Goal: Find specific page/section: Find specific page/section

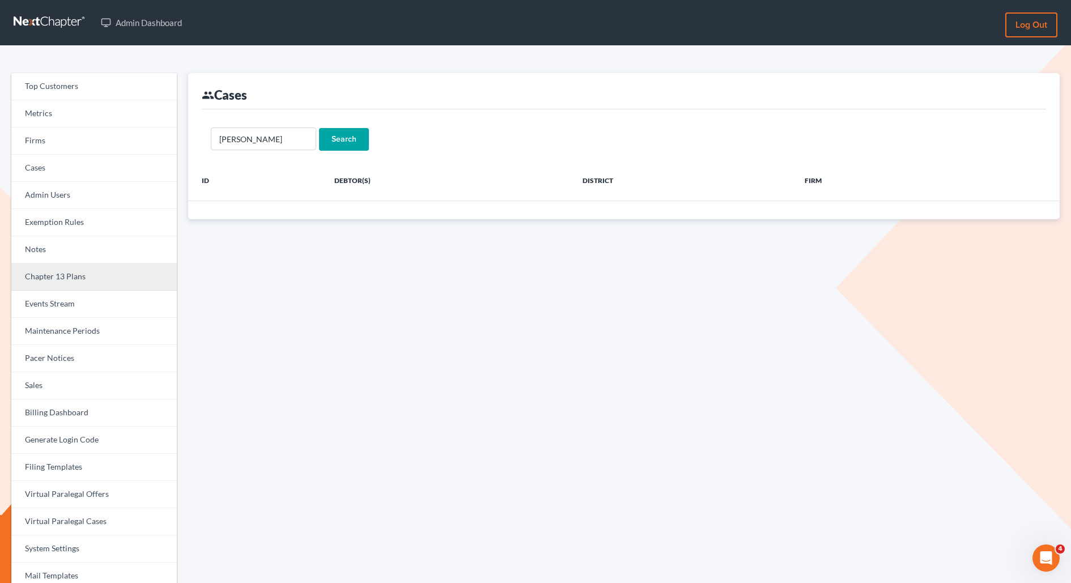
click at [52, 272] on link "Chapter 13 Plans" at bounding box center [94, 277] width 166 height 27
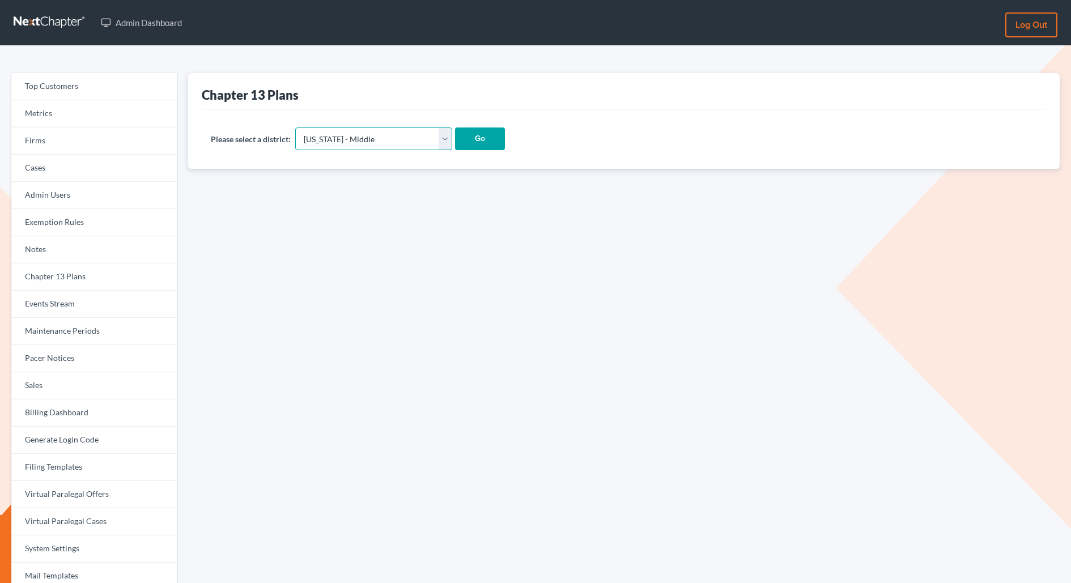
click at [358, 139] on select "Alabama - Middle Alabama - Northern Alabama - Southern Alaska Arizona Arkansas …" at bounding box center [373, 139] width 157 height 23
click at [366, 130] on select "Alabama - Middle Alabama - Northern Alabama - Southern Alaska Arizona Arkansas …" at bounding box center [373, 139] width 157 height 23
click at [360, 140] on select "Alabama - Middle Alabama - Northern Alabama - Southern Alaska Arizona Arkansas …" at bounding box center [373, 139] width 157 height 23
select select "48"
click at [295, 128] on select "Alabama - Middle Alabama - Northern Alabama - Southern Alaska Arizona Arkansas …" at bounding box center [373, 139] width 157 height 23
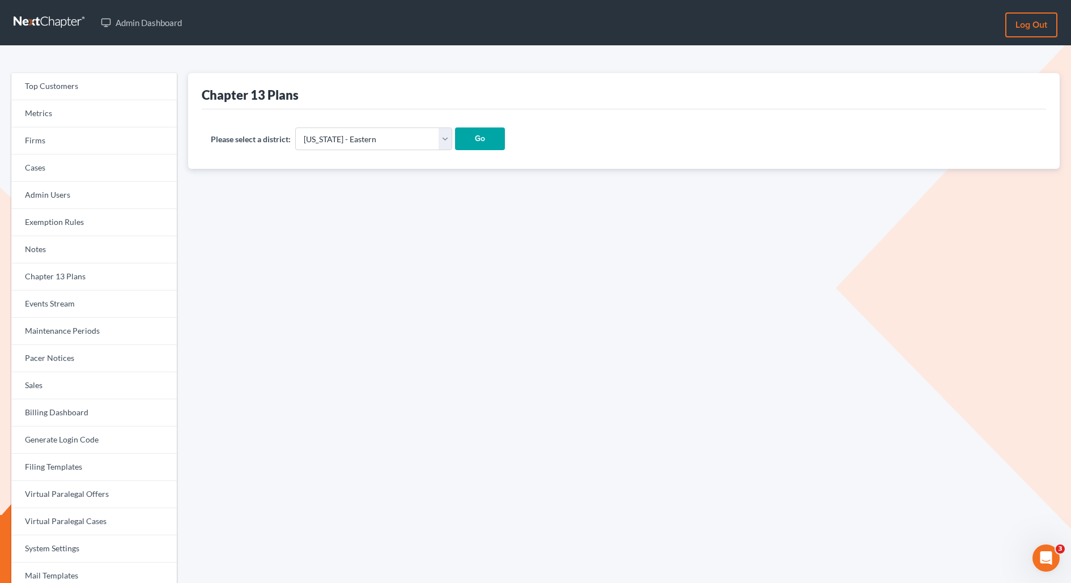
click at [455, 141] on input "Go" at bounding box center [480, 139] width 50 height 23
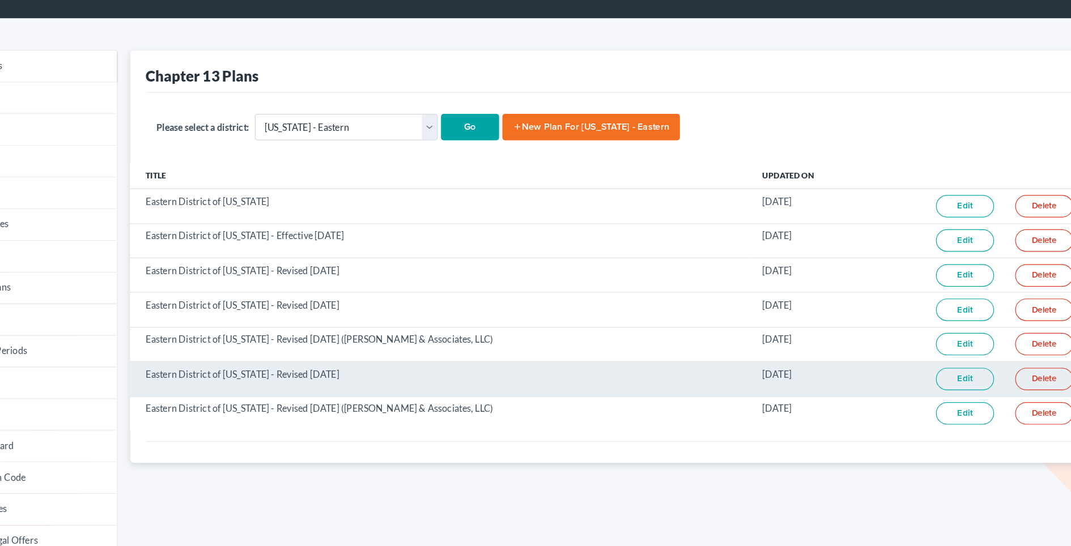
click at [897, 350] on link "Edit" at bounding box center [905, 355] width 50 height 19
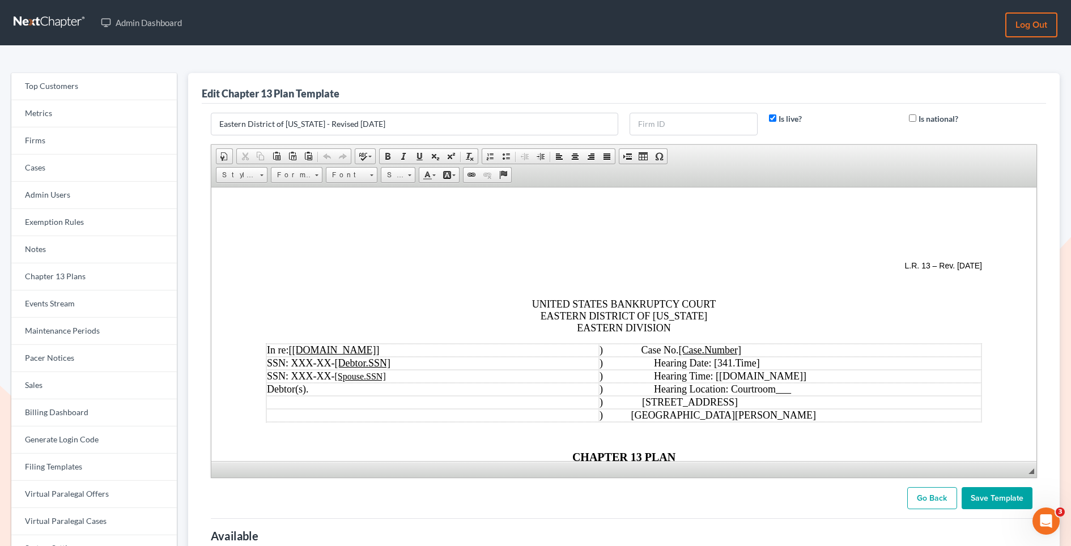
drag, startPoint x: 1029, startPoint y: 451, endPoint x: 1029, endPoint y: 546, distance: 94.7
click at [1029, 510] on form "Eastern District of Missouri - Revised 6/01/25 Is live? Is national? Rich Text …" at bounding box center [624, 311] width 838 height 397
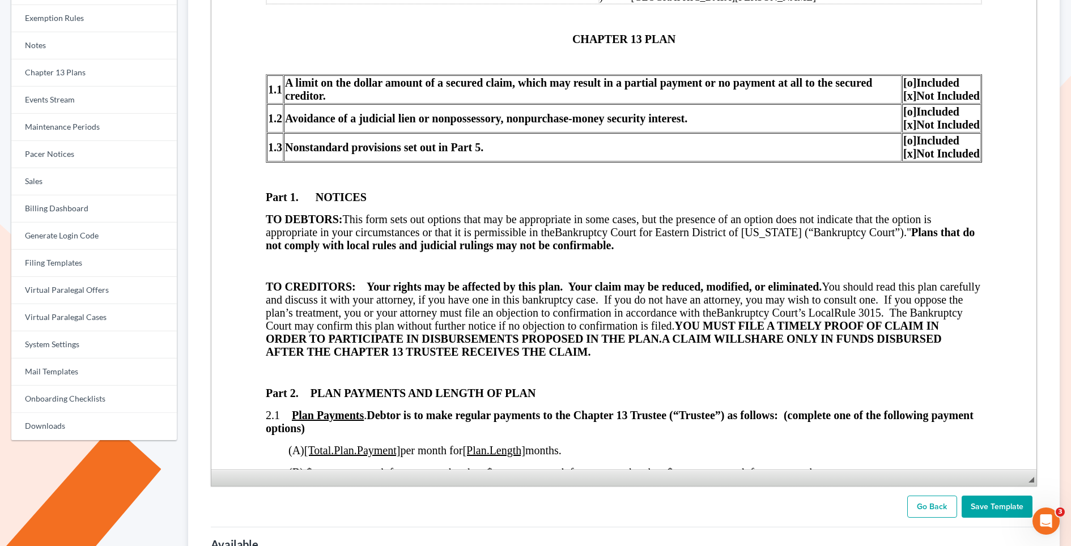
scroll to position [205, 0]
drag, startPoint x: 1030, startPoint y: 351, endPoint x: 1055, endPoint y: 546, distance: 196.7
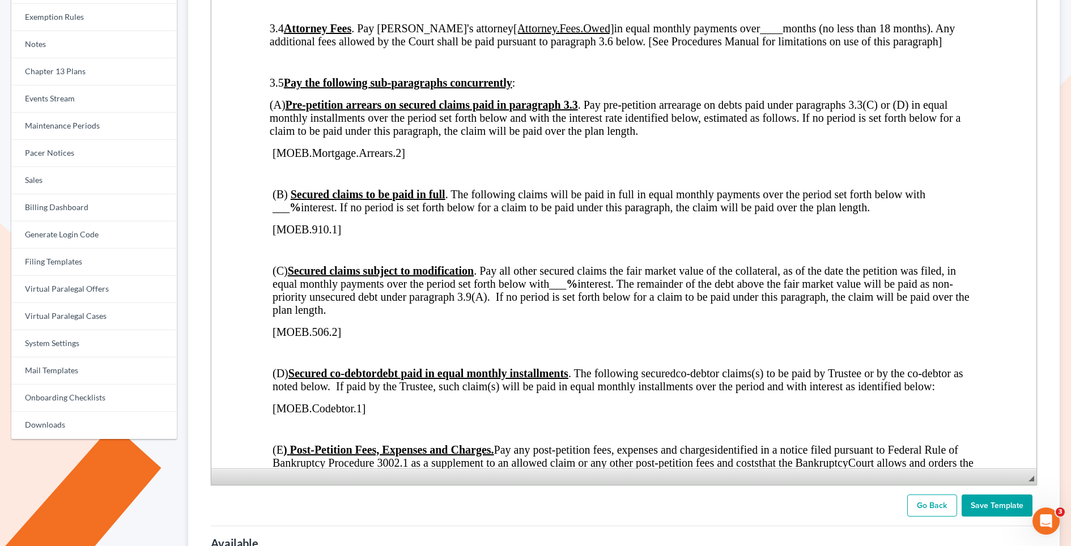
scroll to position [1580, 0]
drag, startPoint x: 269, startPoint y: 84, endPoint x: 287, endPoint y: 84, distance: 18.7
click at [287, 84] on span "3.5 Pay the following sub-paragraphs concurrently :" at bounding box center [392, 82] width 246 height 12
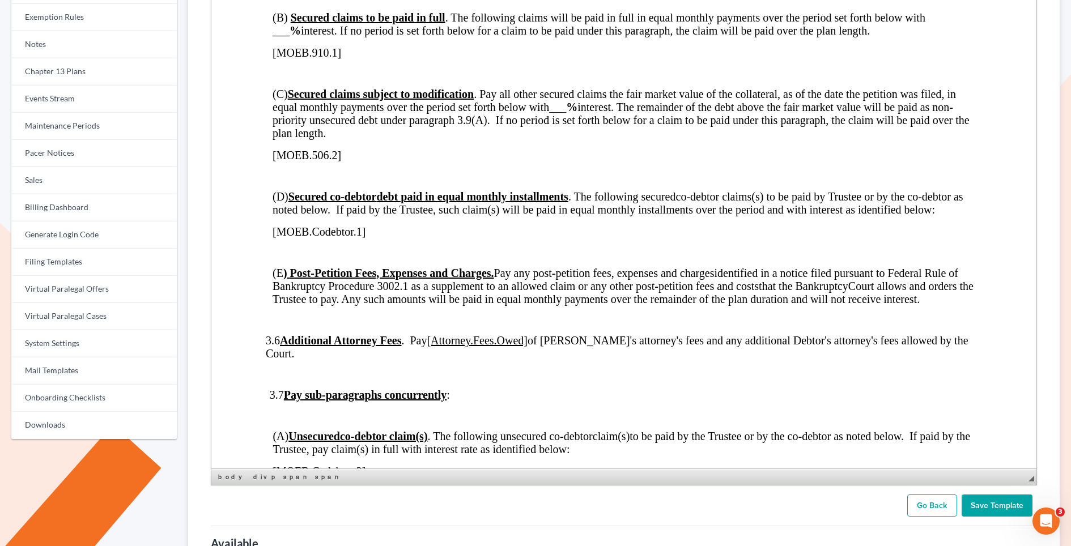
scroll to position [1770, 0]
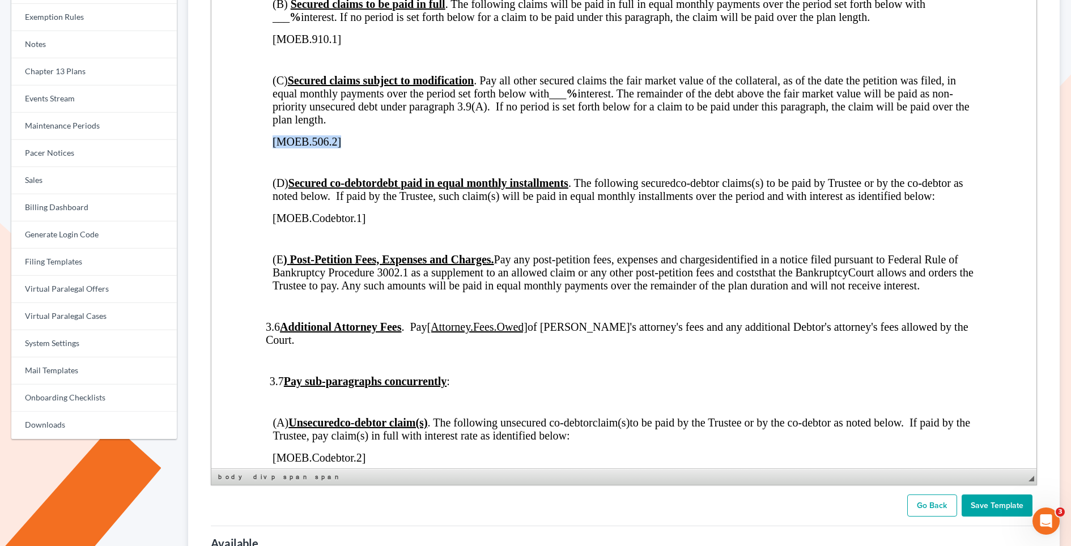
drag, startPoint x: 341, startPoint y: 141, endPoint x: 270, endPoint y: 142, distance: 70.3
click at [270, 142] on div "L.R. 13 – Rev. 6/1/25 UNITED STATES BANKRUPTCY COURT EASTERN DISTRICT OF MISSOU…" at bounding box center [623, 36] width 717 height 3539
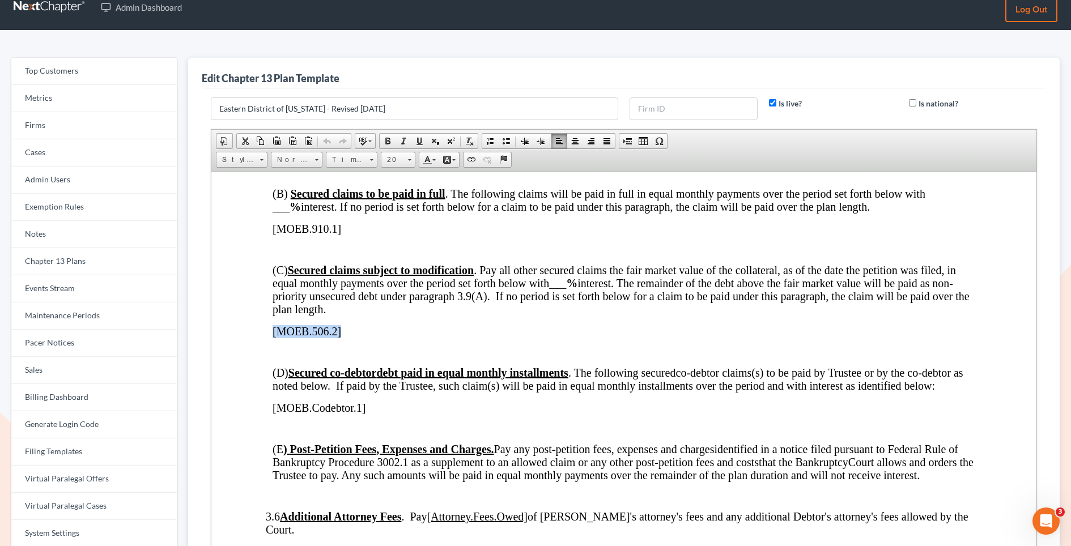
scroll to position [16, 0]
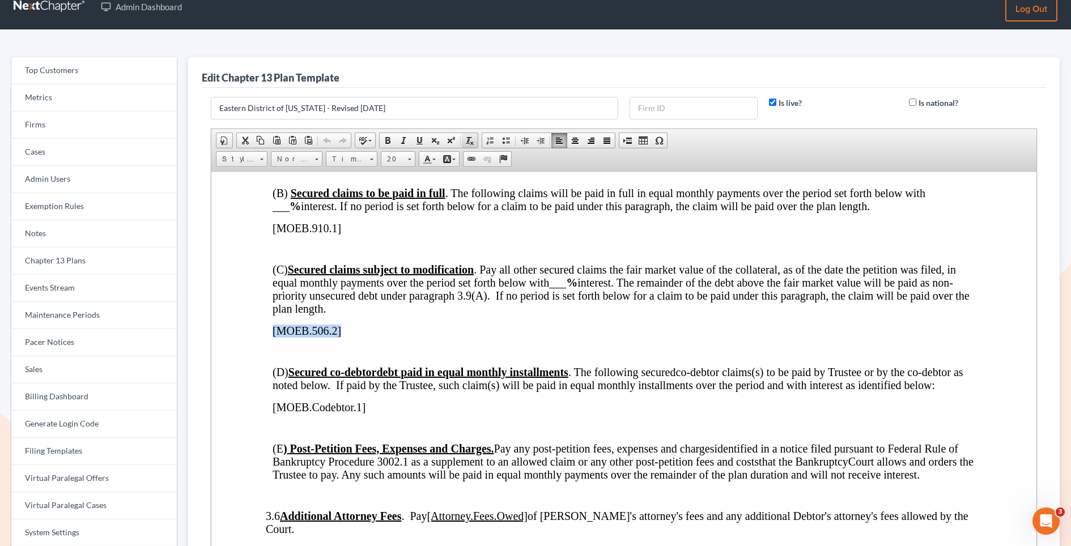
click at [467, 138] on span at bounding box center [469, 140] width 9 height 9
click at [344, 339] on div "L.R. 13 – Rev. 6/1/25 UNITED STATES BANKRUPTCY COURT EASTERN DISTRICT OF MISSOU…" at bounding box center [623, 225] width 717 height 3539
drag, startPoint x: 327, startPoint y: 330, endPoint x: 264, endPoint y: 332, distance: 62.4
click at [264, 332] on html "L.R. 13 – Rev. 6/1/25 UNITED STATES BANKRUPTCY COURT EASTERN DISTRICT OF MISSOU…" at bounding box center [624, 226] width 826 height 3648
click at [368, 329] on p "[MOEB.506.2]" at bounding box center [623, 330] width 717 height 13
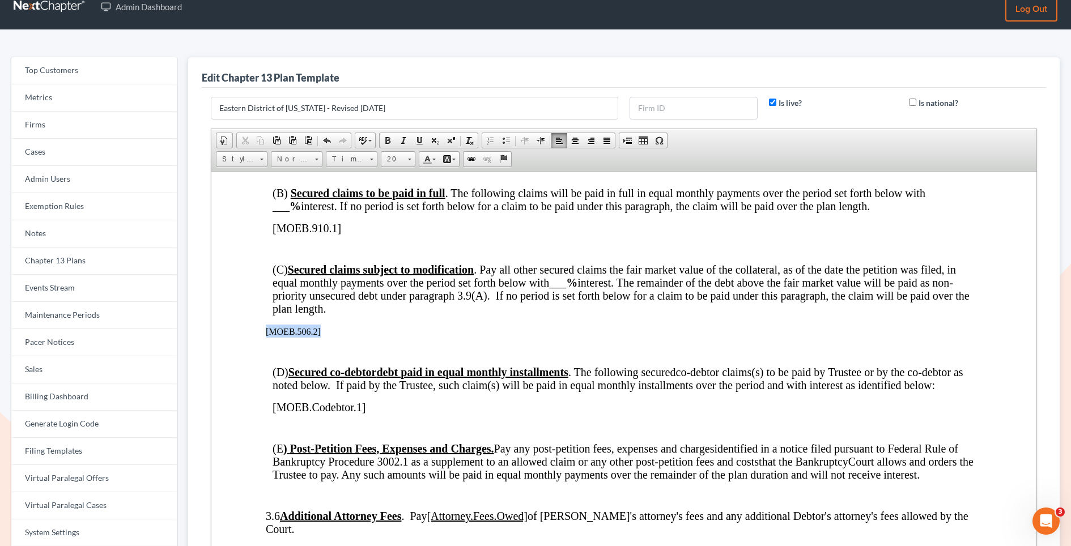
drag, startPoint x: 321, startPoint y: 334, endPoint x: 265, endPoint y: 335, distance: 56.1
click at [265, 335] on p "[MOEB.506.2]" at bounding box center [623, 330] width 717 height 13
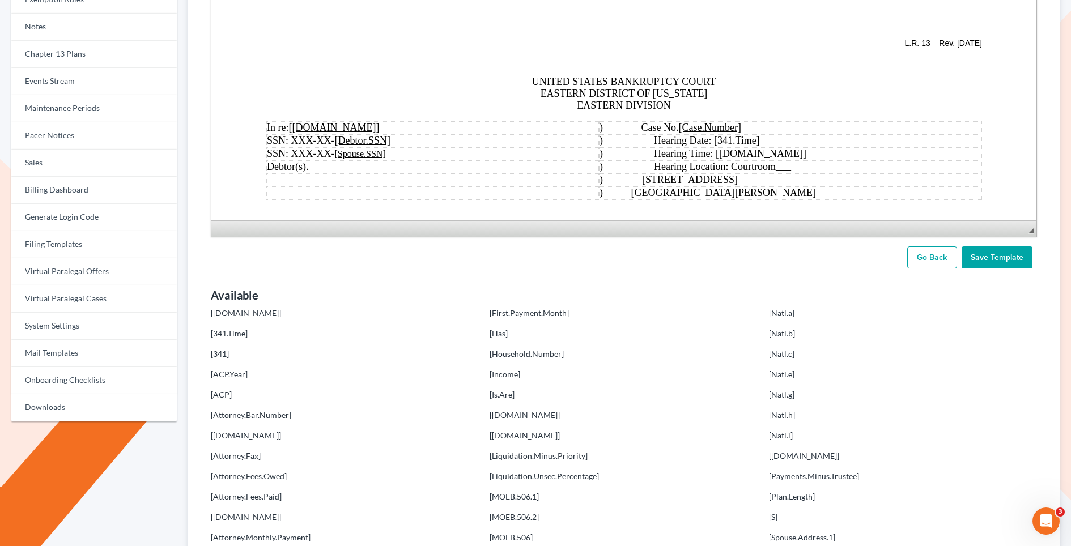
scroll to position [253, 0]
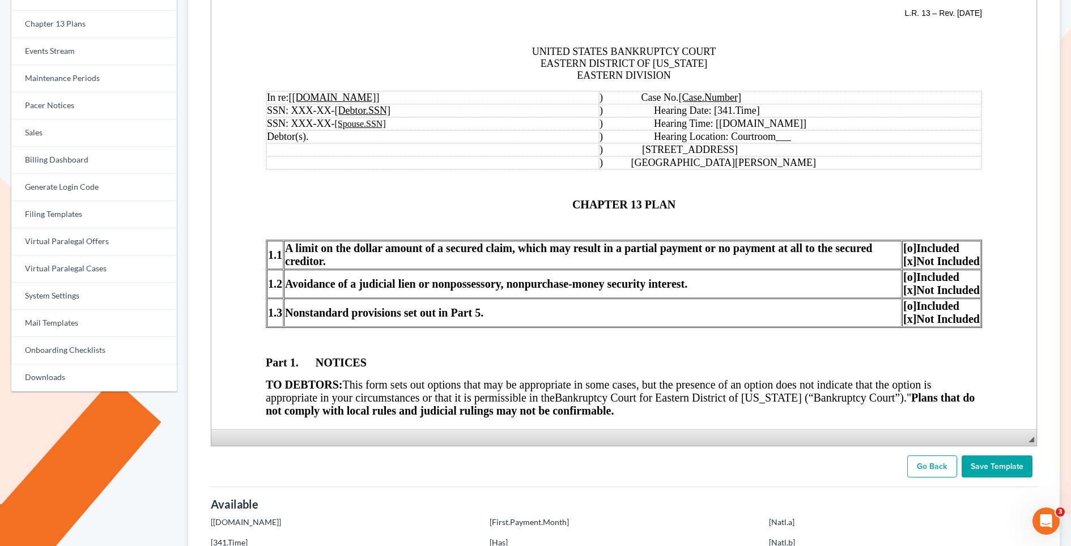
drag, startPoint x: 1029, startPoint y: 245, endPoint x: 1001, endPoint y: 546, distance: 301.8
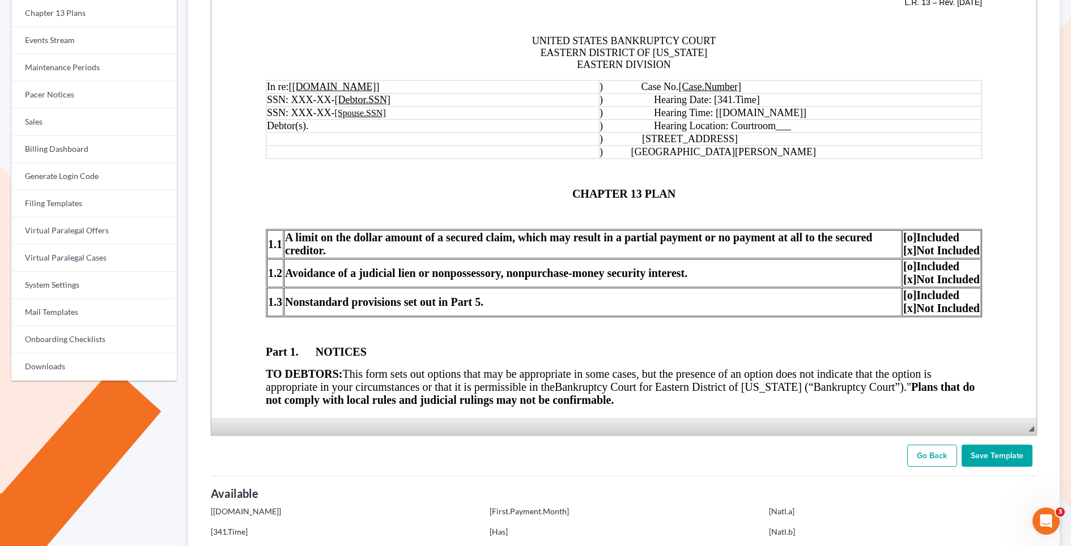
scroll to position [270, 0]
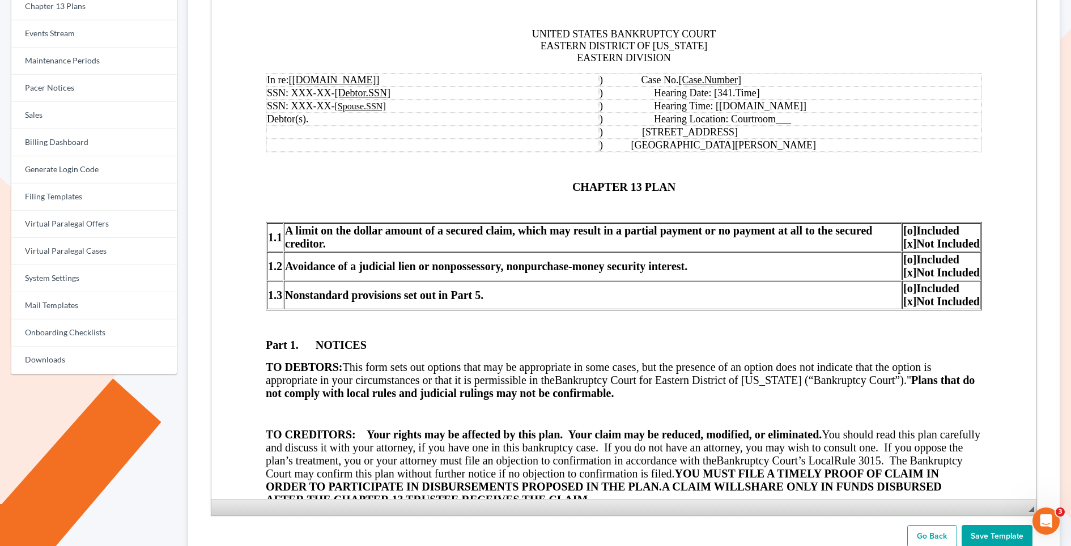
drag, startPoint x: 1032, startPoint y: 436, endPoint x: 1031, endPoint y: 546, distance: 109.4
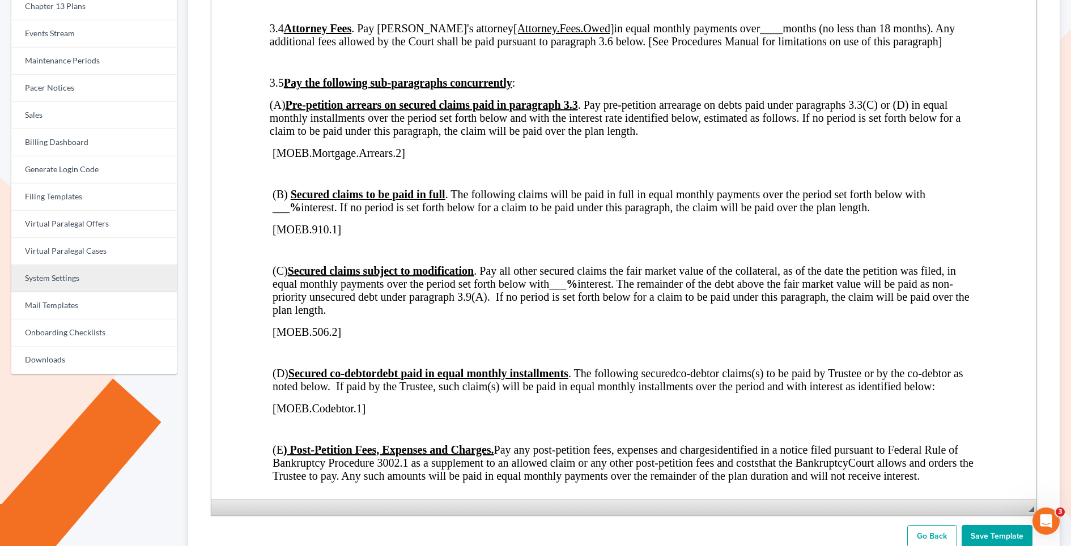
scroll to position [0, 0]
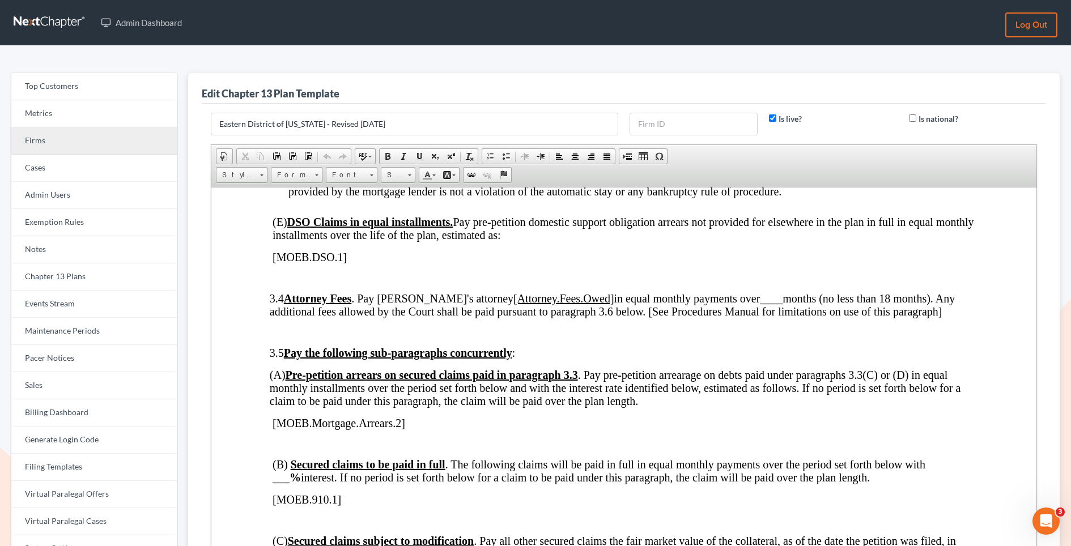
click at [56, 143] on link "Firms" at bounding box center [94, 141] width 166 height 27
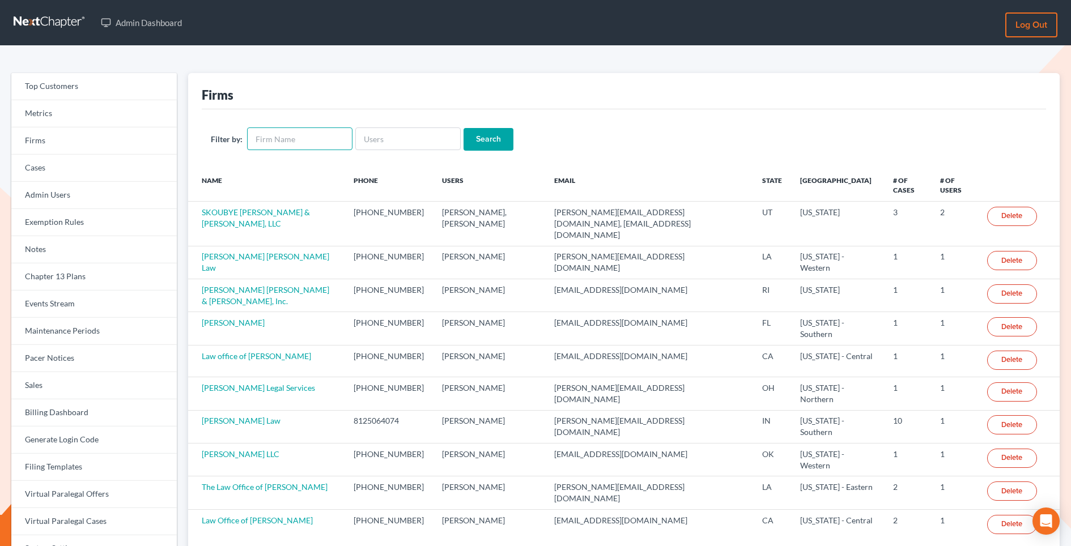
click at [287, 142] on input "text" at bounding box center [299, 139] width 105 height 23
type input "[PERSON_NAME]"
click at [464, 143] on input "Search" at bounding box center [489, 139] width 50 height 23
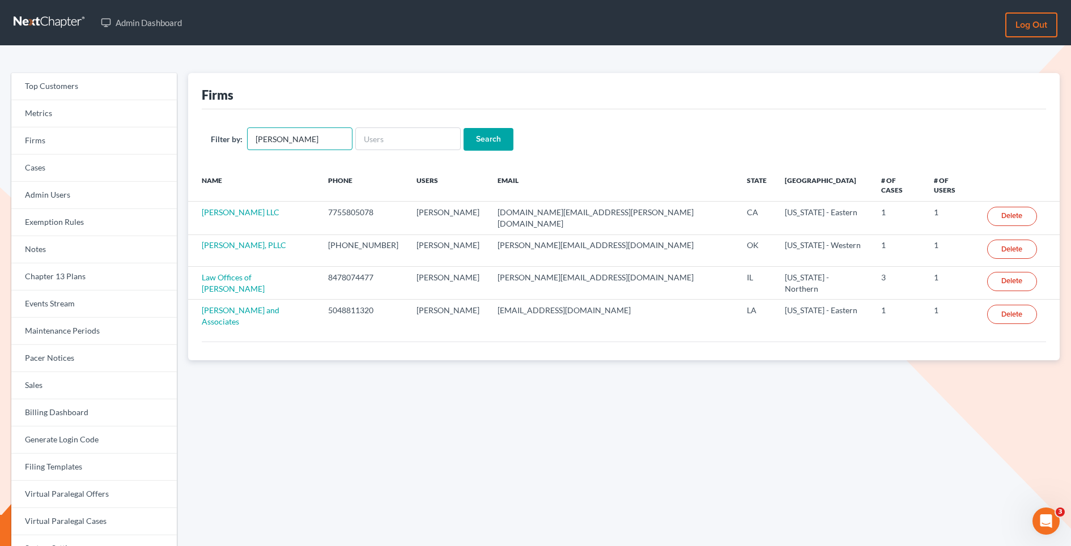
click at [296, 130] on input "[PERSON_NAME]" at bounding box center [299, 139] width 105 height 23
click at [296, 130] on input "doyle" at bounding box center [299, 139] width 105 height 23
type input "doyle"
click at [464, 128] on input "Search" at bounding box center [489, 139] width 50 height 23
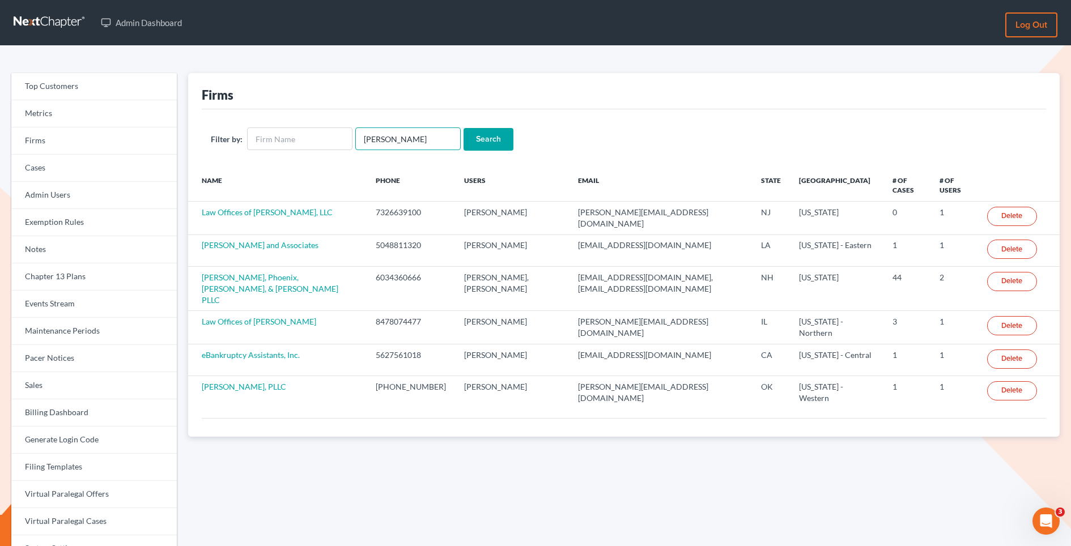
click at [391, 137] on input "doyle" at bounding box center [407, 139] width 105 height 23
click at [317, 140] on input "text" at bounding box center [299, 139] width 105 height 23
type input "m"
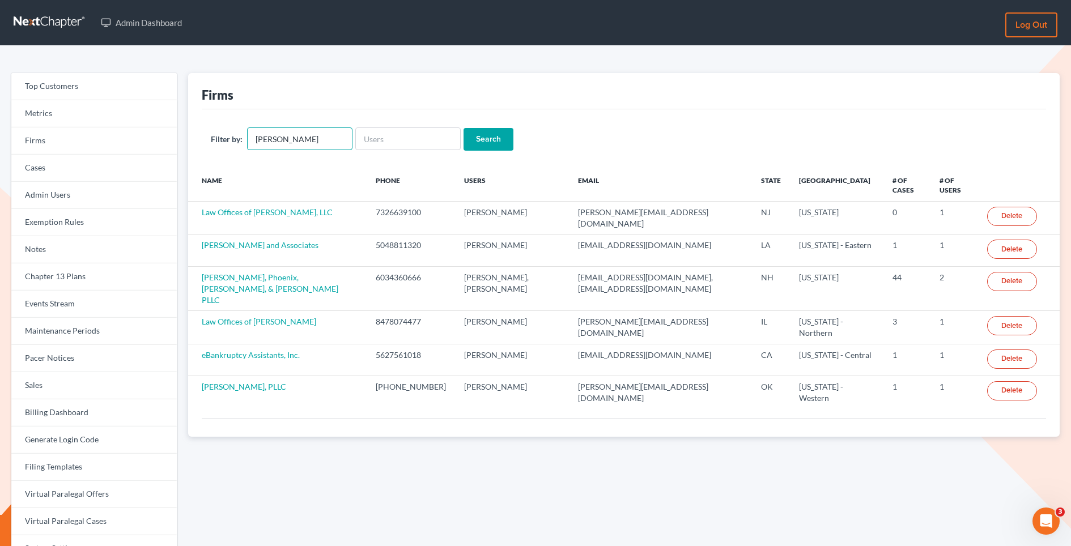
type input "doyel"
click at [464, 128] on input "Search" at bounding box center [489, 139] width 50 height 23
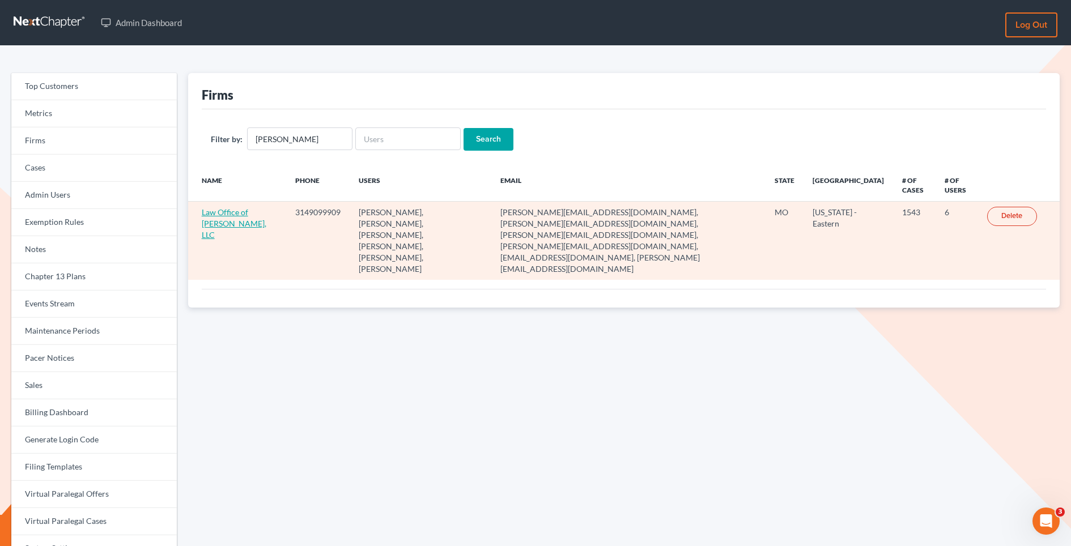
click at [226, 226] on link "Law Office of [PERSON_NAME], LLC" at bounding box center [234, 223] width 65 height 32
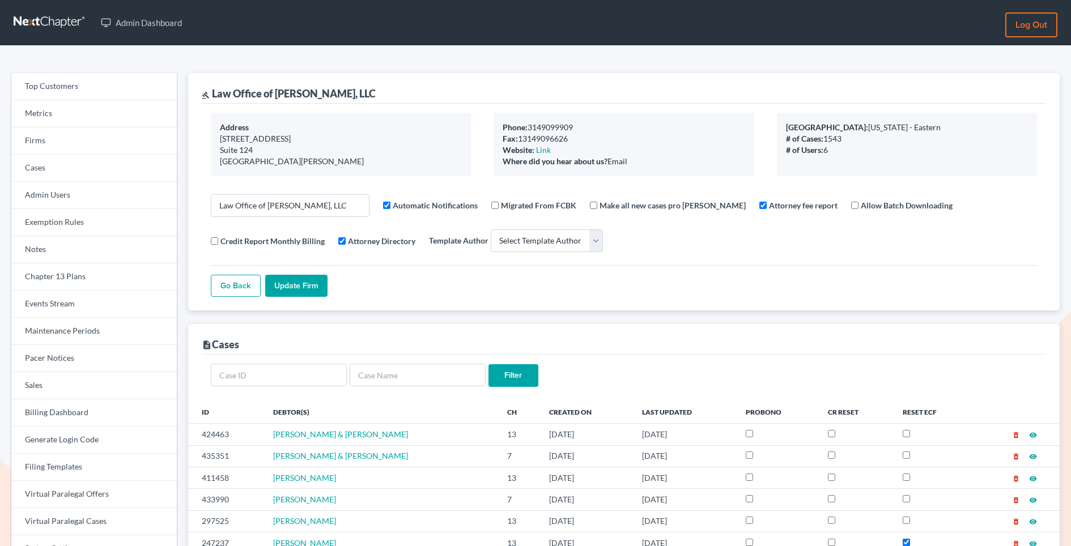
select select
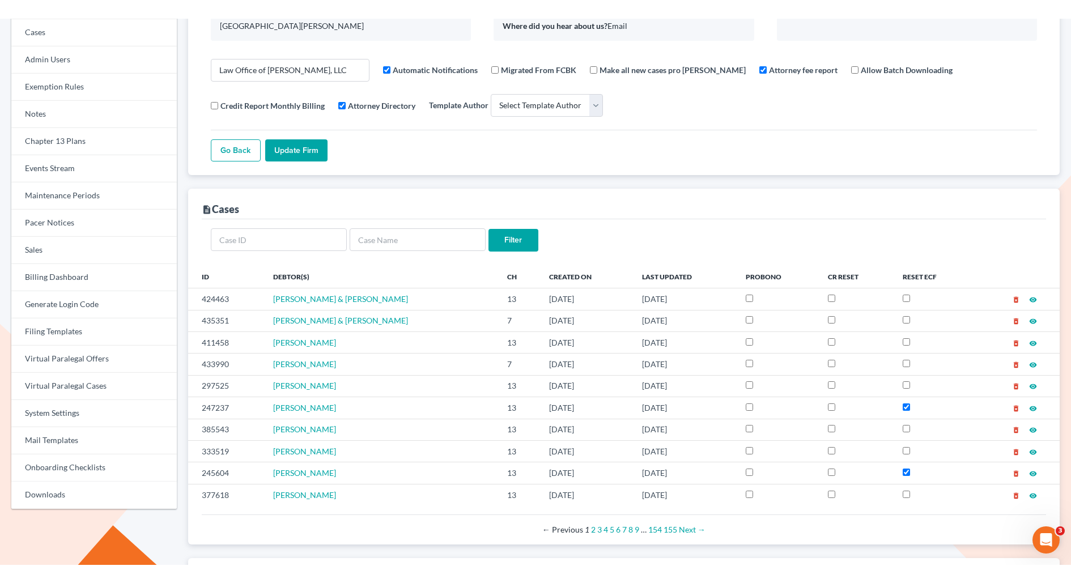
scroll to position [180, 0]
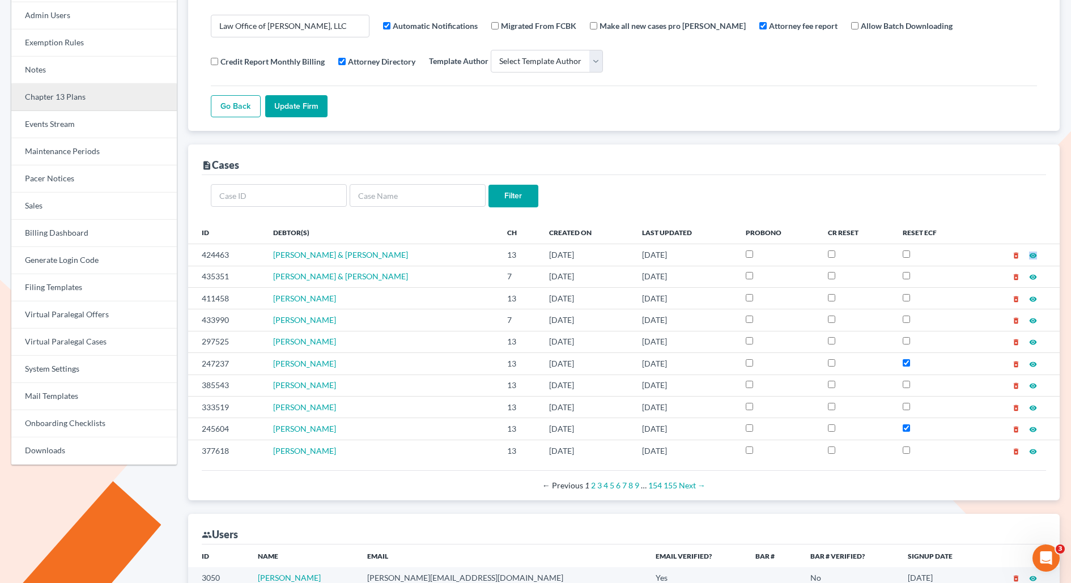
scroll to position [0, 0]
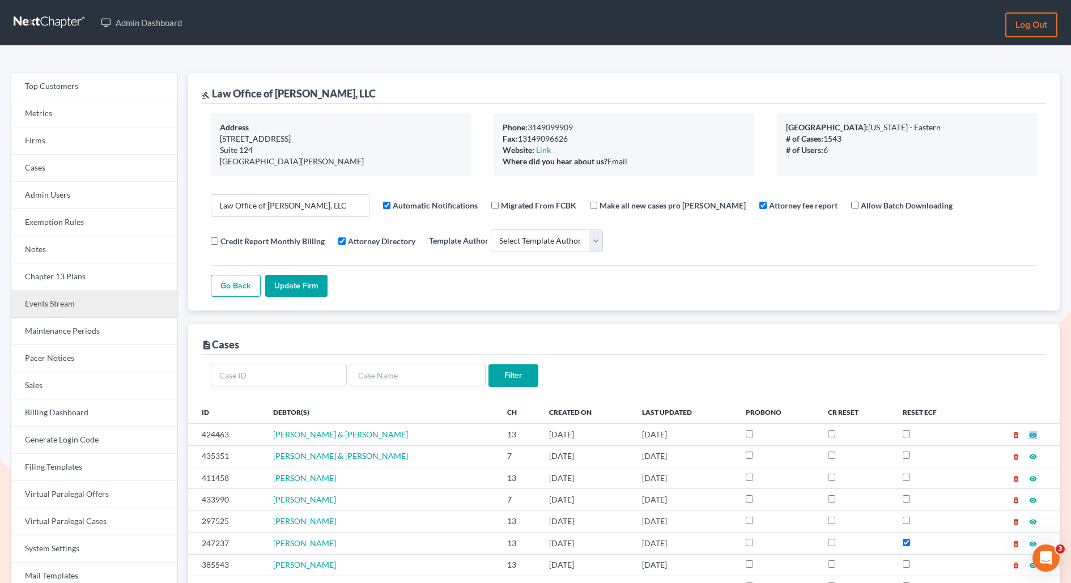
click at [41, 300] on link "Events Stream" at bounding box center [94, 304] width 166 height 27
click at [46, 305] on link "Events Stream" at bounding box center [94, 304] width 166 height 27
click at [53, 306] on link "Events Stream" at bounding box center [94, 304] width 166 height 27
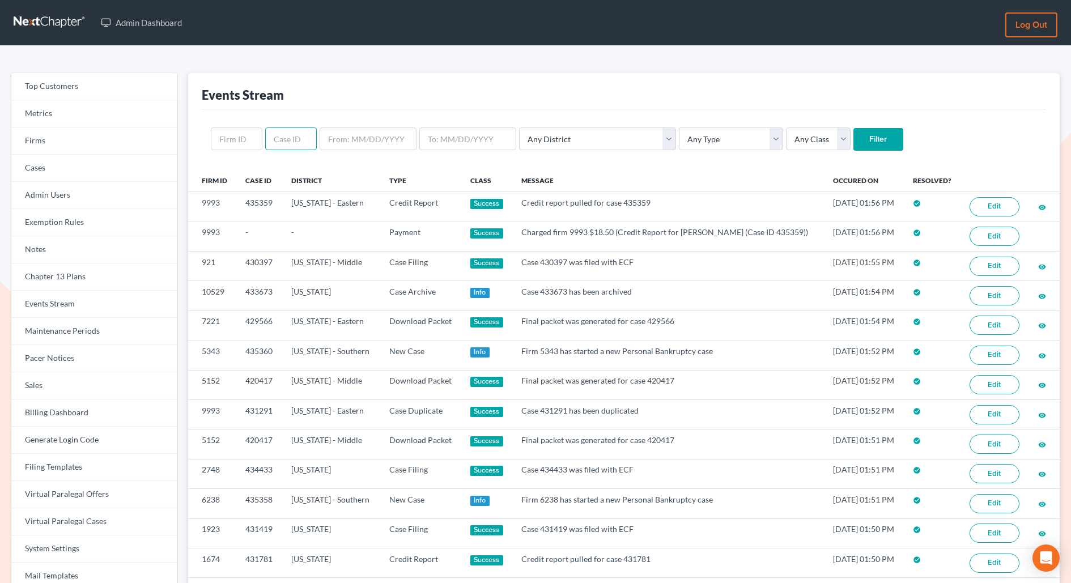
click at [281, 139] on input "text" at bounding box center [291, 139] width 52 height 23
paste input "432690"
type input "432690"
click at [854, 128] on input "Filter" at bounding box center [879, 139] width 50 height 23
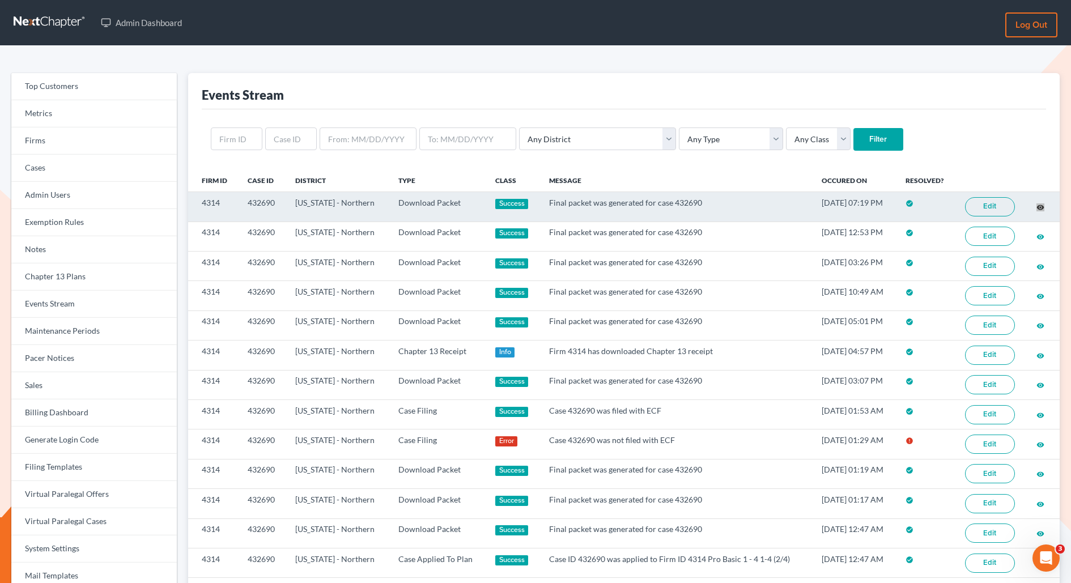
click at [0, 0] on div "Admin Dashboard Log out Top Customers Metrics Firms Cases Admin Users Exemption…" at bounding box center [535, 356] width 1071 height 713
